Goal: Use online tool/utility

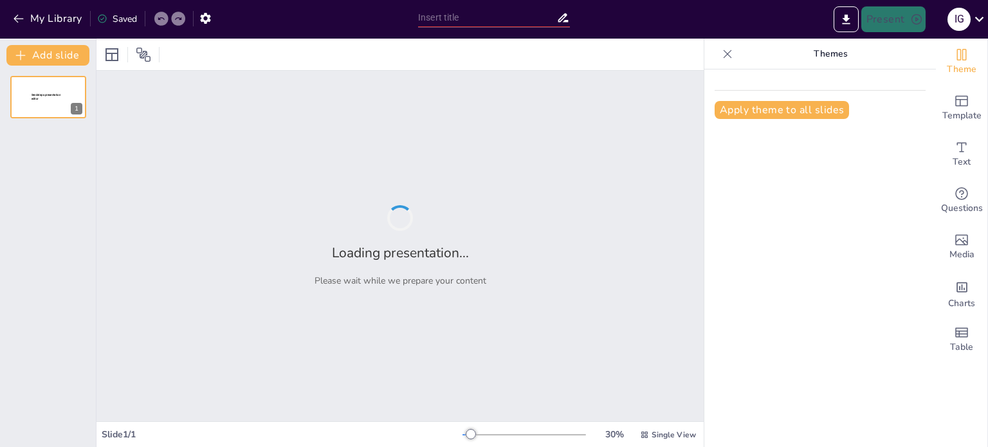
type input "Особенности анестезии у детей в стоматологии"
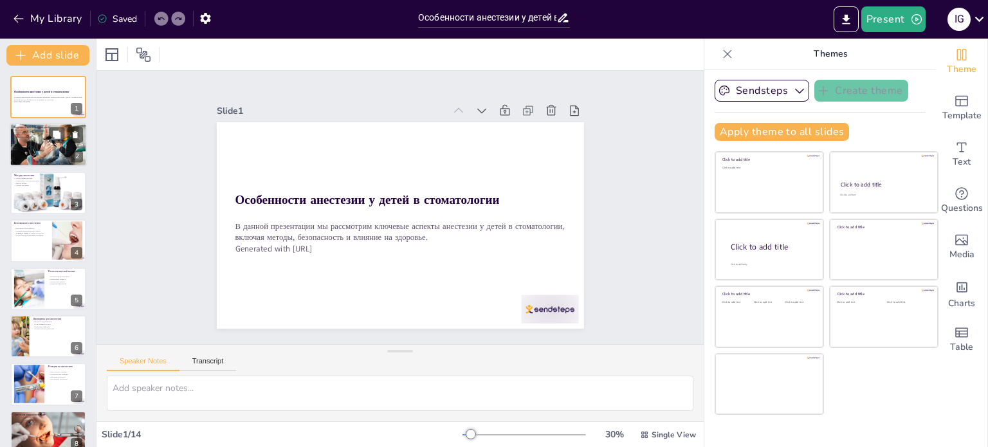
click at [55, 143] on div at bounding box center [48, 145] width 77 height 51
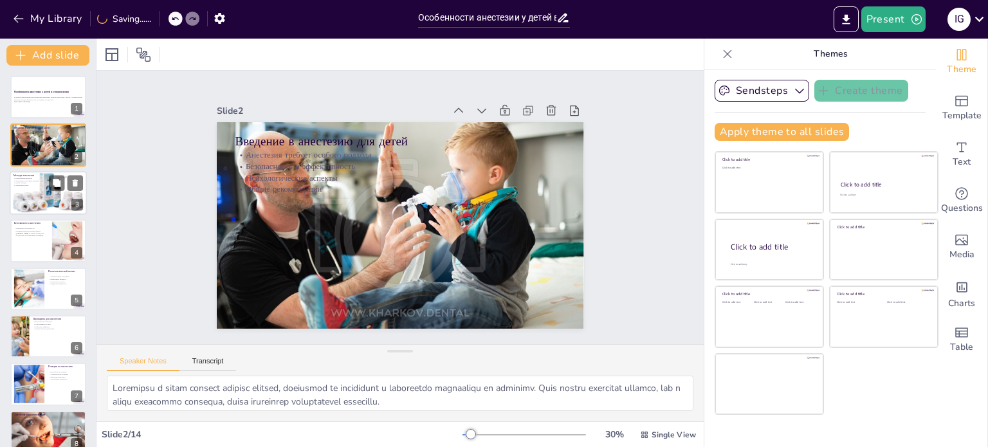
click at [28, 188] on div at bounding box center [48, 192] width 77 height 77
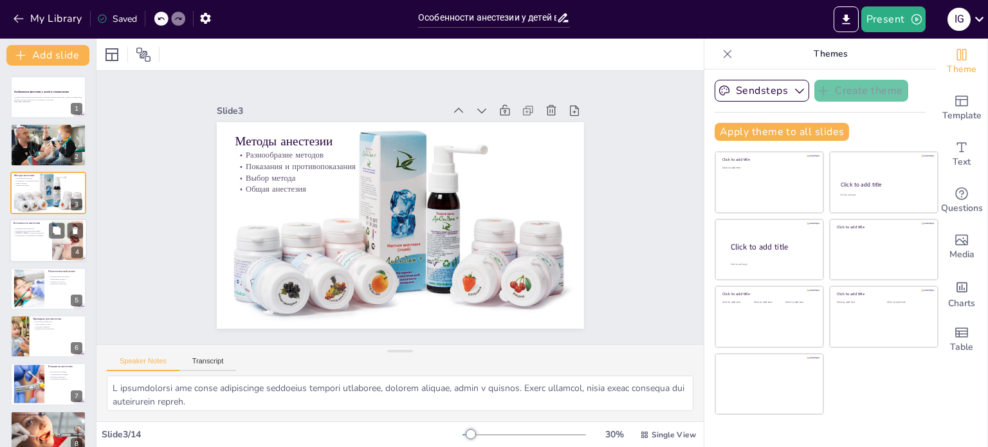
click at [33, 232] on p "[PERSON_NAME] во время процедуры" at bounding box center [31, 233] width 35 height 3
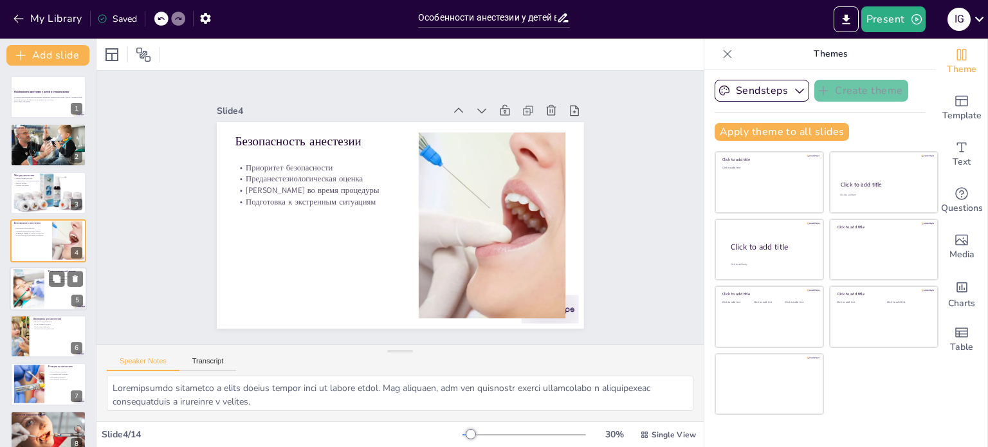
click at [33, 282] on div at bounding box center [28, 288] width 63 height 39
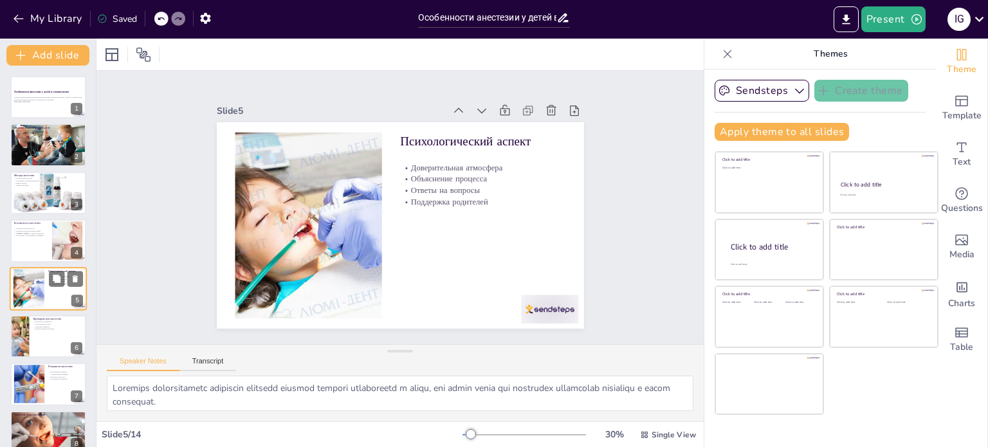
scroll to position [32, 0]
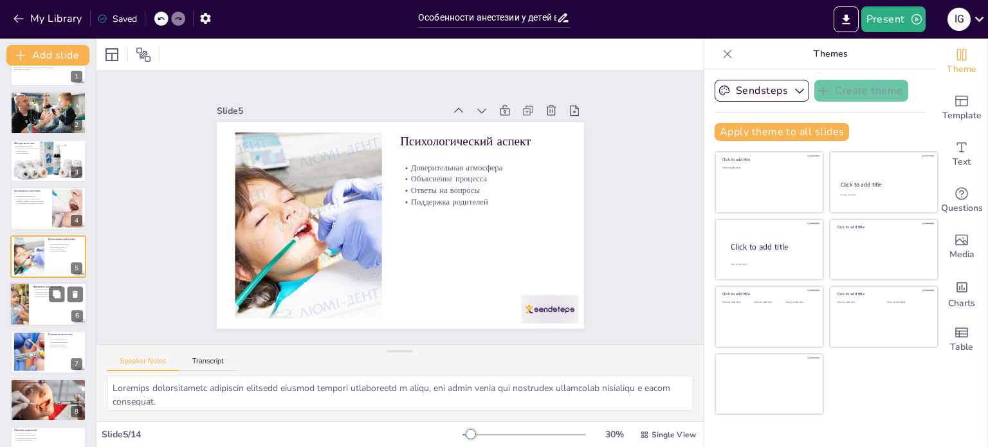
click at [37, 317] on div at bounding box center [48, 304] width 77 height 44
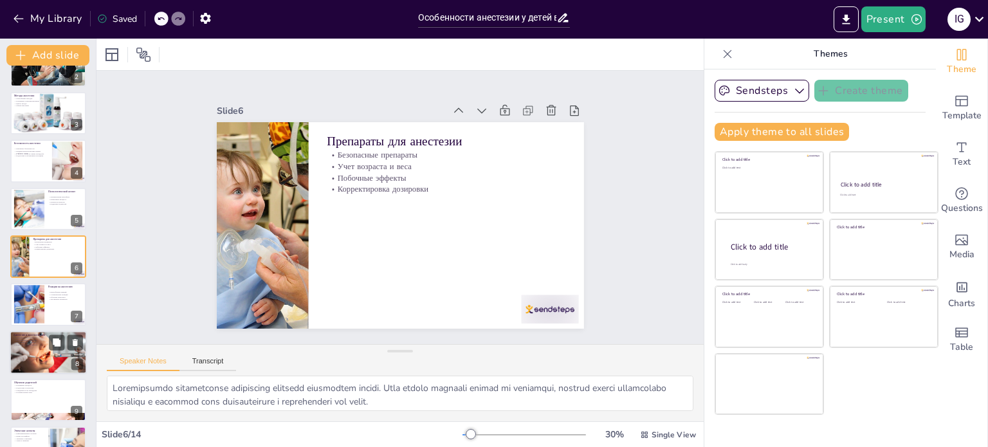
click at [39, 347] on div at bounding box center [48, 352] width 77 height 51
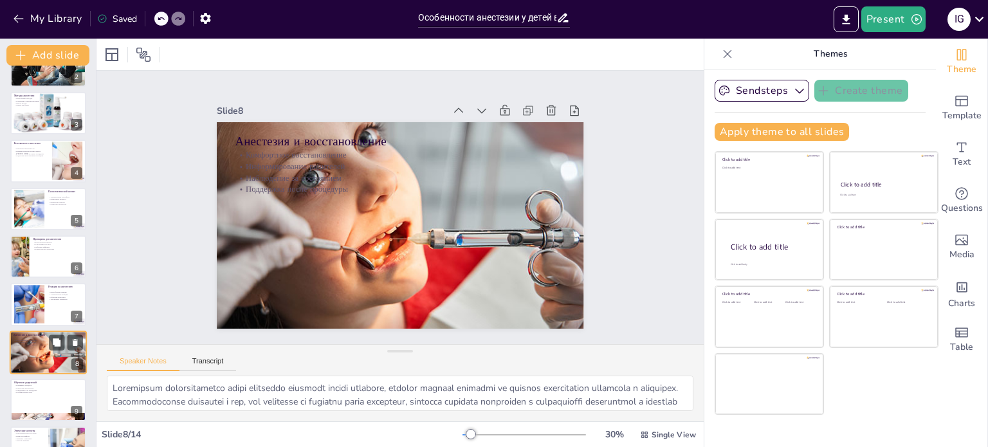
scroll to position [176, 0]
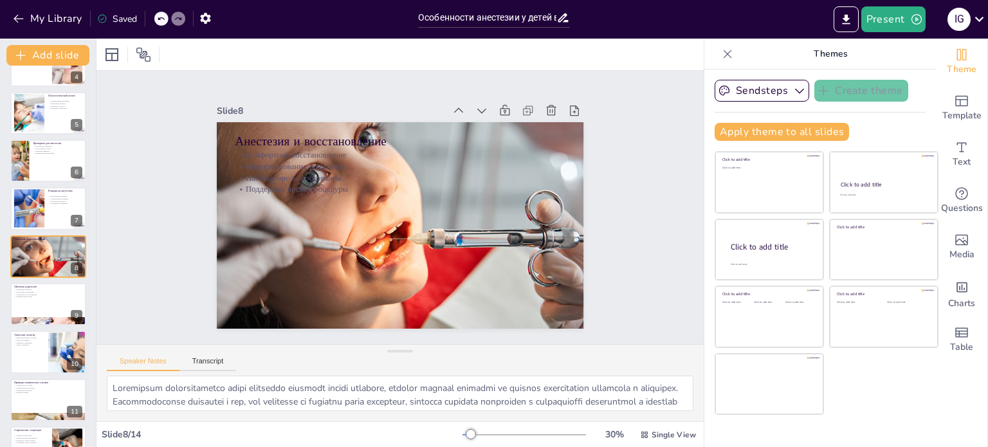
click at [37, 374] on div "Особенности анестезии у детей в стоматологии В данной презентации мы рассмотрим…" at bounding box center [48, 232] width 96 height 664
click at [34, 396] on div at bounding box center [48, 400] width 77 height 44
type textarea "Loremi dolorsitame consec adipiscin e seddo eiusmodt i utlabor etdoloremagnaal …"
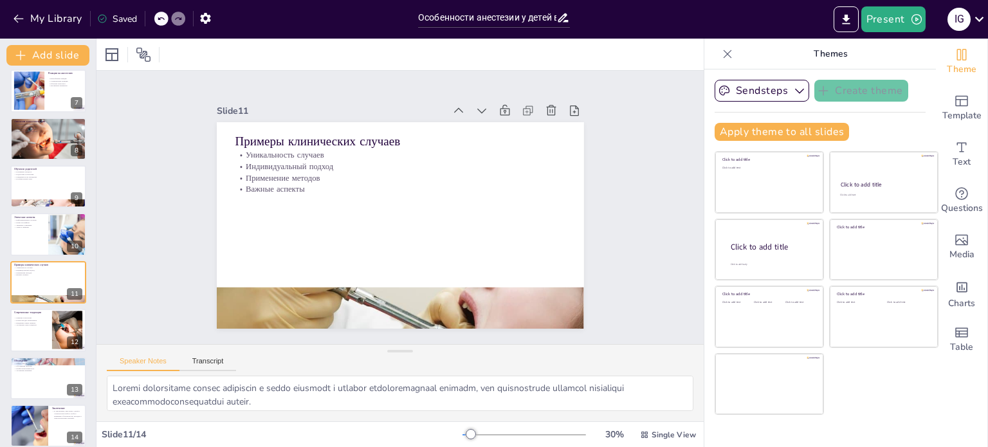
scroll to position [303, 0]
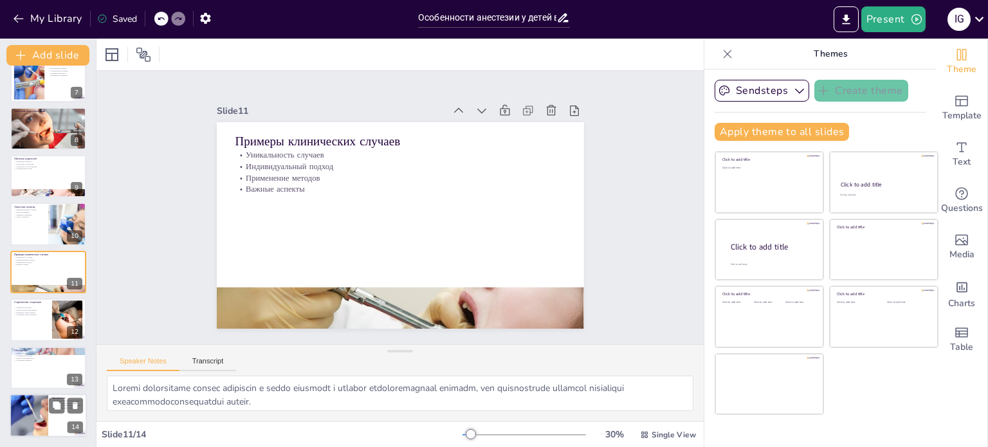
click at [41, 417] on div at bounding box center [29, 416] width 80 height 44
